Goal: Information Seeking & Learning: Learn about a topic

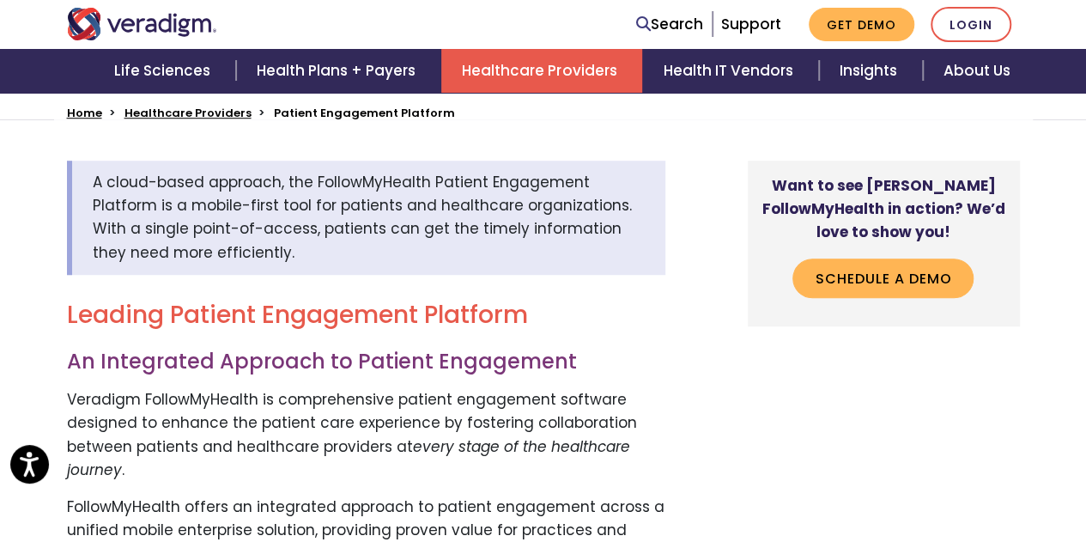
scroll to position [3829, 0]
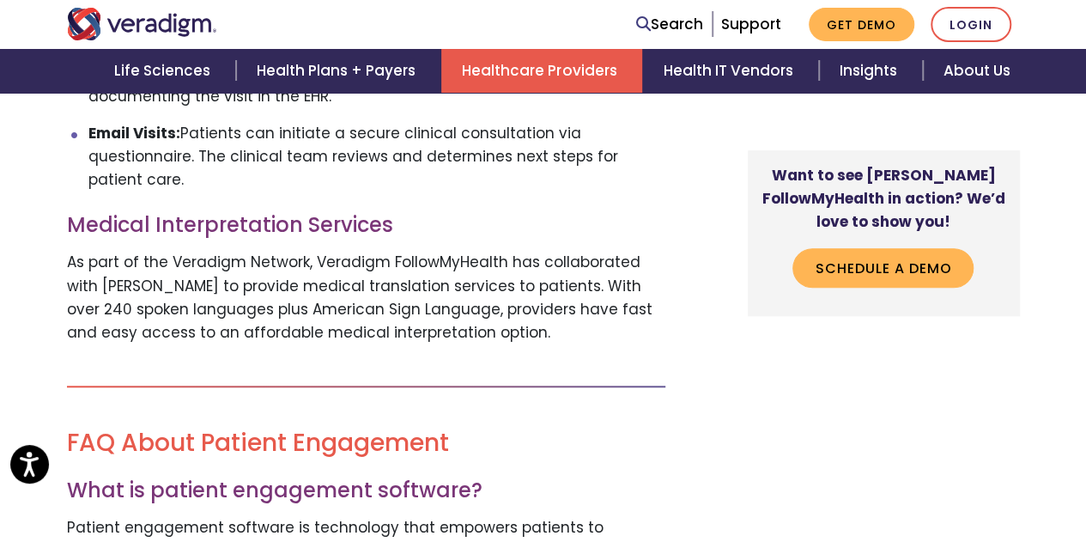
click at [241, 287] on p "As part of the Veradigm Network, Veradigm FollowMyHealth has collaborated with …" at bounding box center [366, 298] width 598 height 94
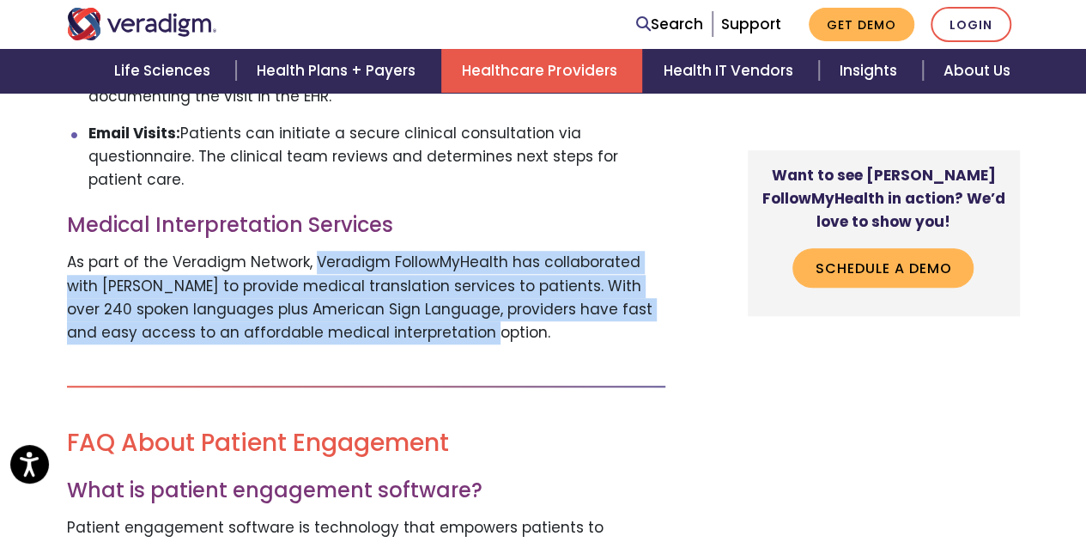
drag, startPoint x: 311, startPoint y: 246, endPoint x: 406, endPoint y: 306, distance: 112.7
click at [406, 306] on p "As part of the Veradigm Network, Veradigm FollowMyHealth has collaborated with …" at bounding box center [366, 298] width 598 height 94
copy p "Veradigm FollowMyHealth has collaborated with Voyce to provide medical translat…"
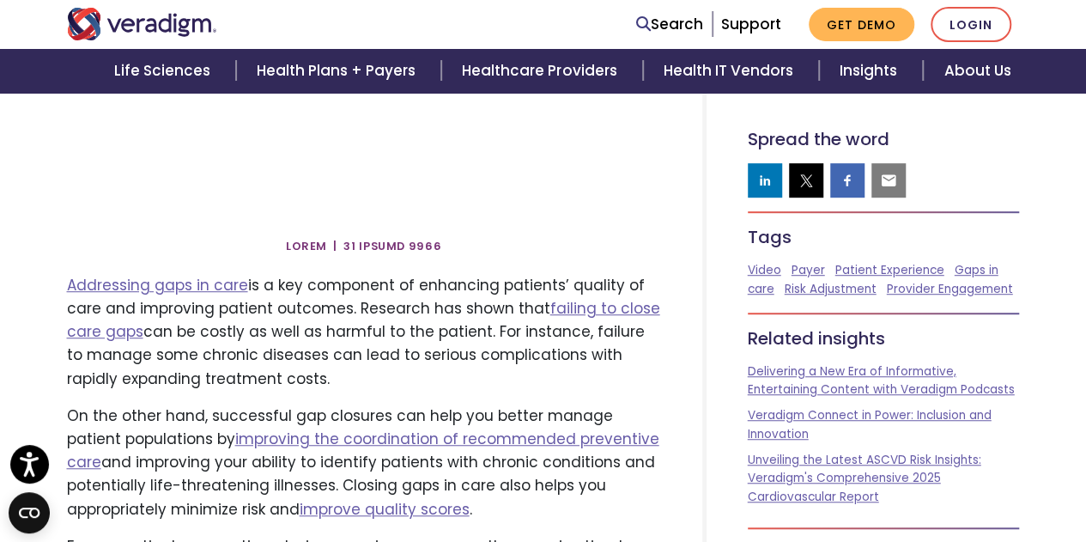
scroll to position [421, 0]
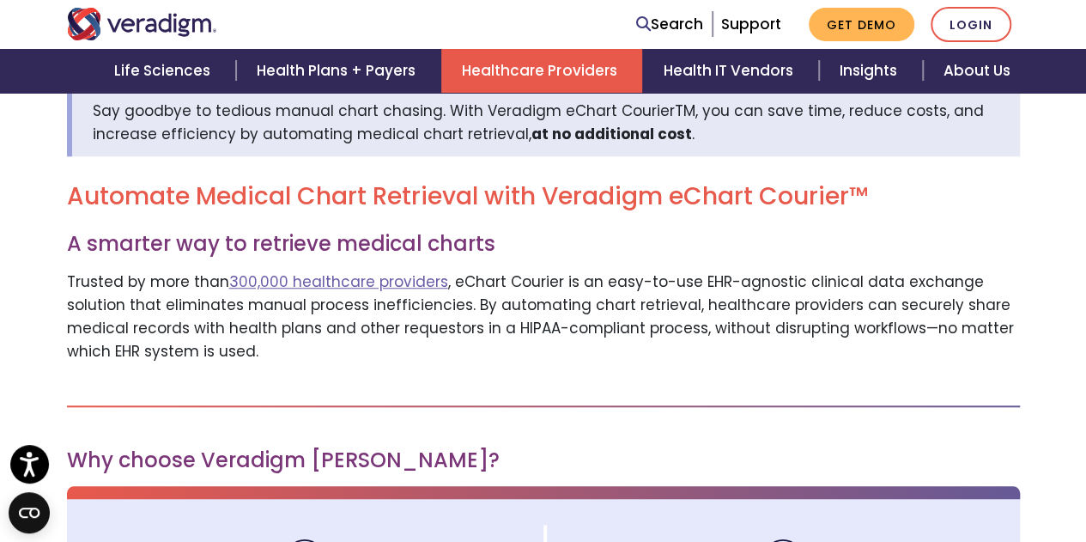
scroll to position [564, 0]
